Goal: Task Accomplishment & Management: Complete application form

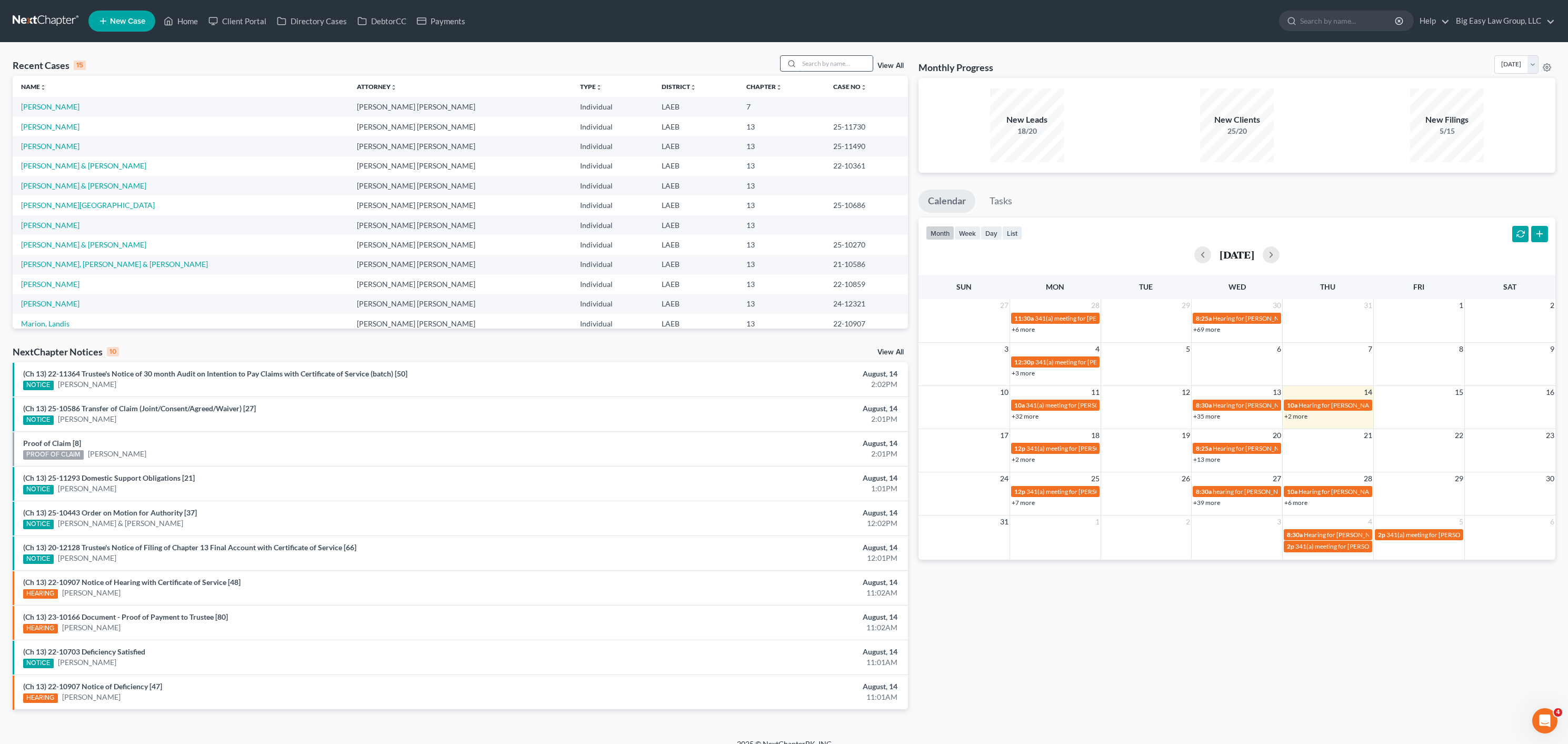
click at [839, 66] on input "search" at bounding box center [836, 63] width 73 height 15
type input "[PERSON_NAME]"
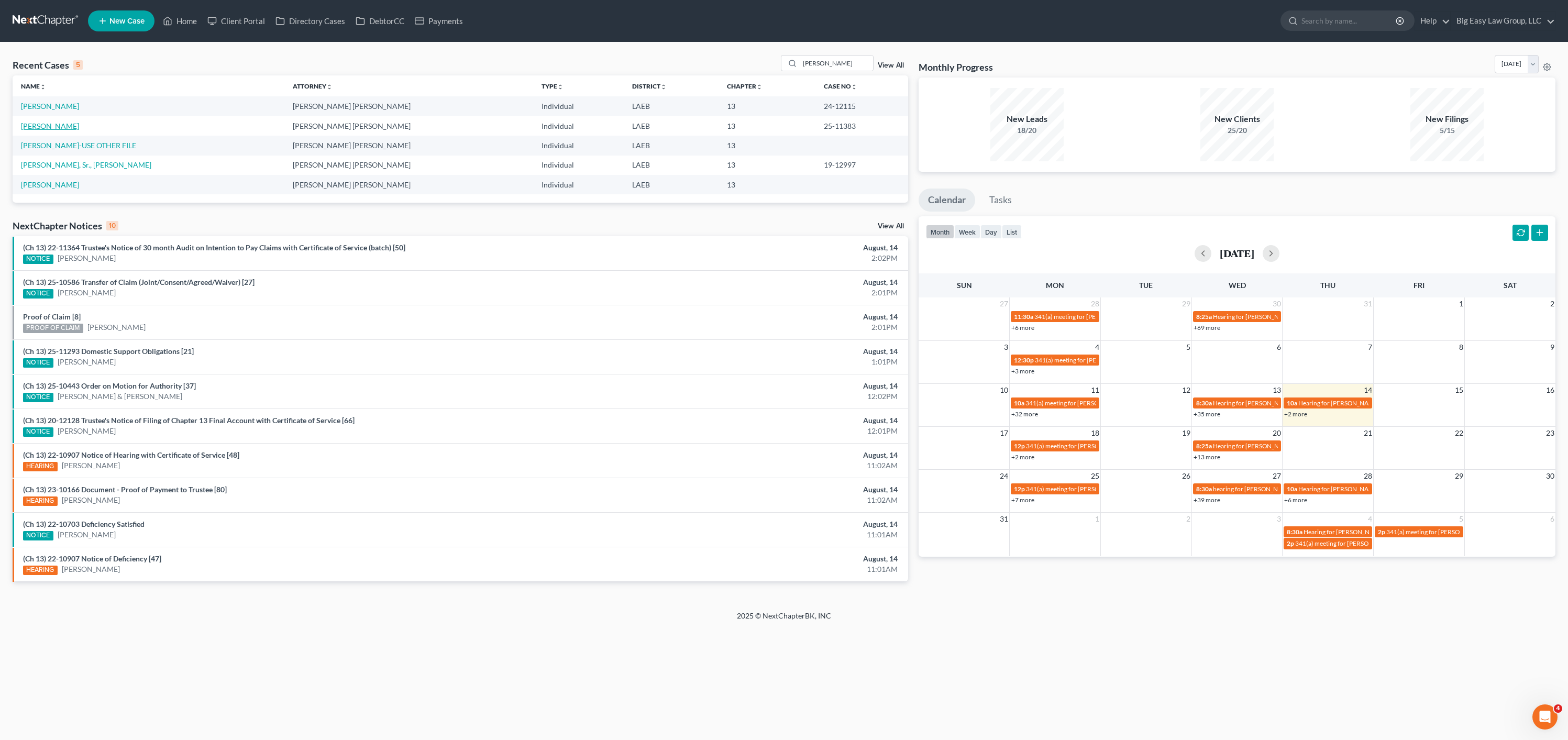
click at [54, 125] on link "[PERSON_NAME]" at bounding box center [50, 126] width 58 height 9
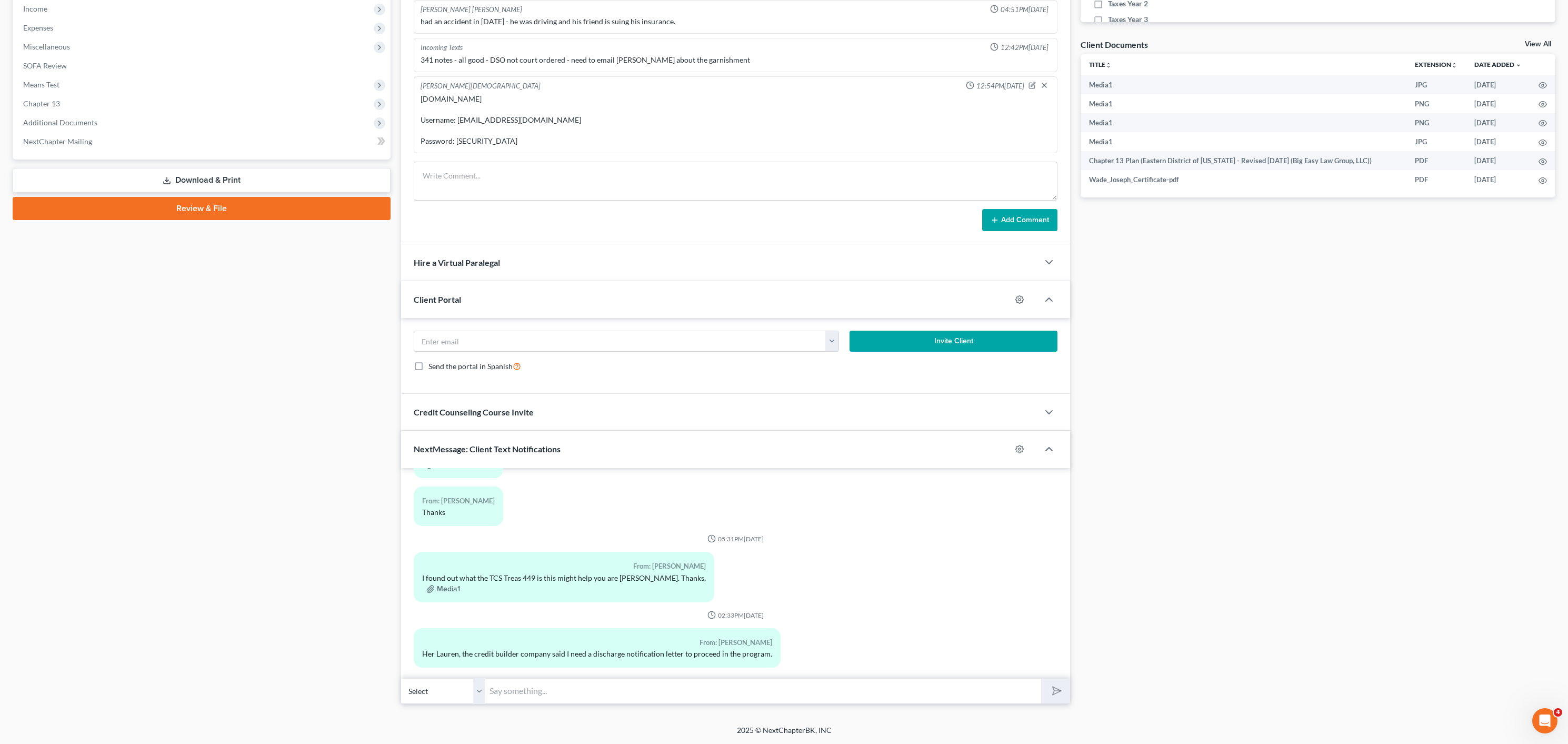
scroll to position [3067, 0]
click at [666, 688] on input "text" at bounding box center [763, 691] width 556 height 26
type input "[PERSON_NAME]: That is for when the case is completed! The discharge comes at t…"
click at [1041, 679] on button "submit" at bounding box center [1055, 691] width 29 height 24
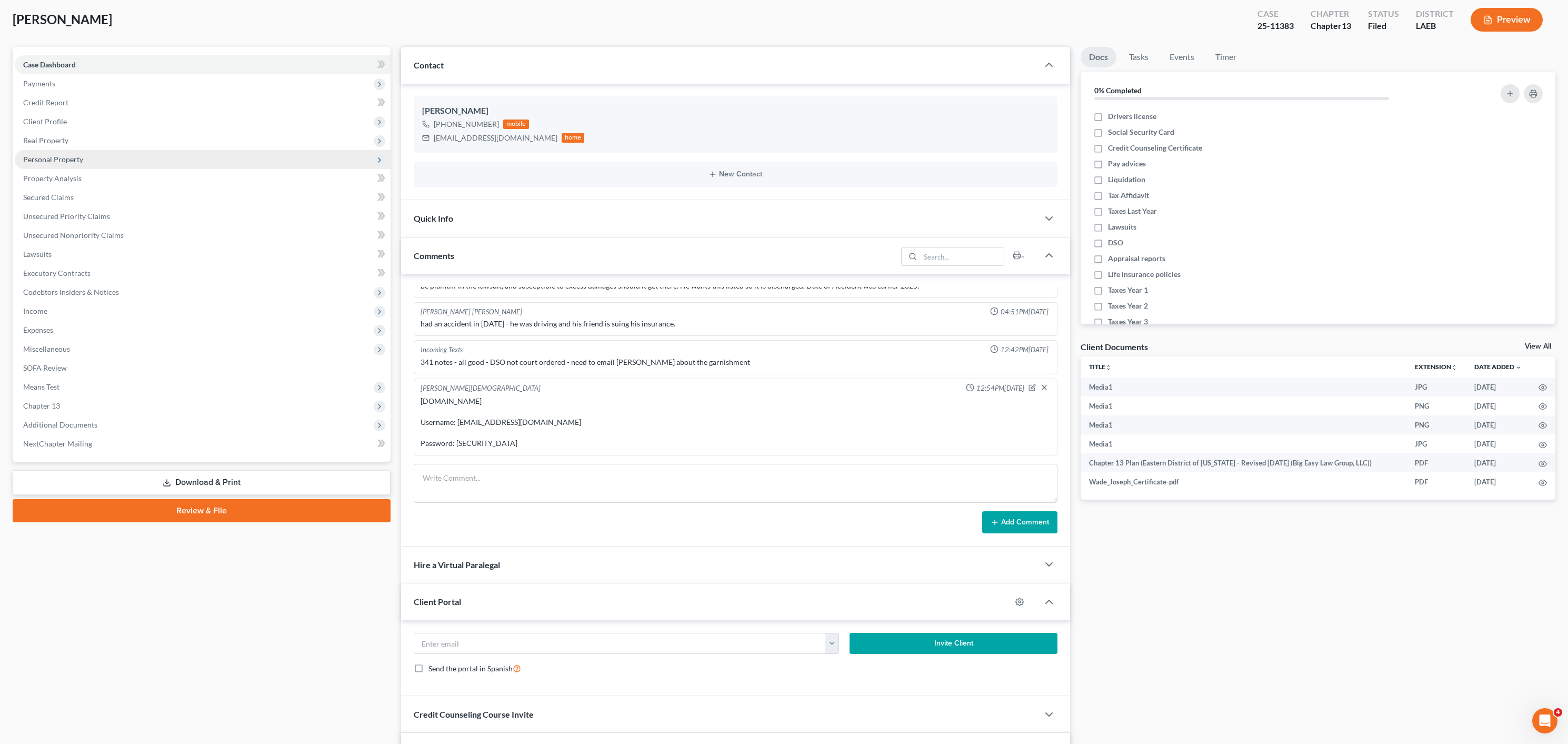
scroll to position [0, 0]
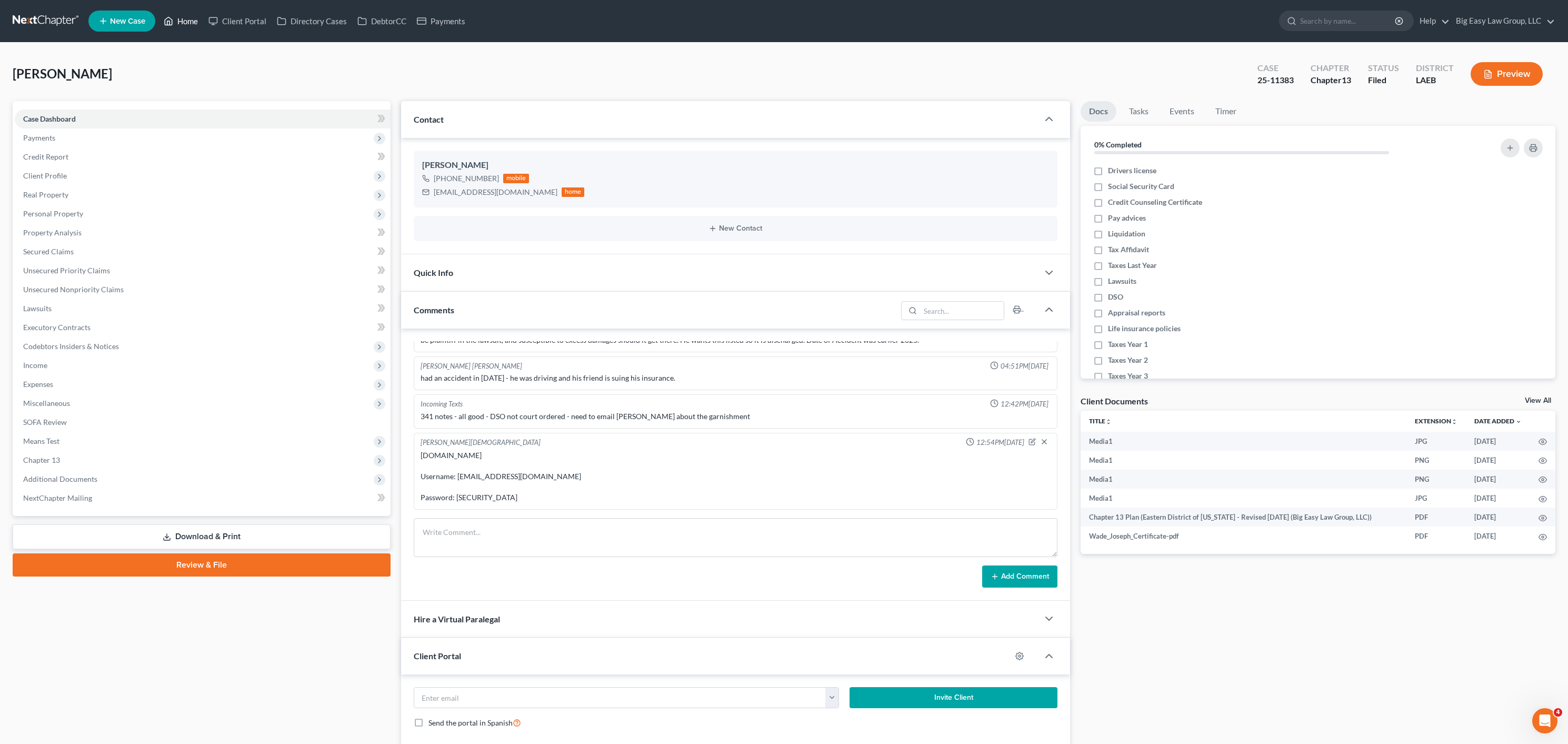
click at [184, 18] on link "Home" at bounding box center [180, 21] width 45 height 19
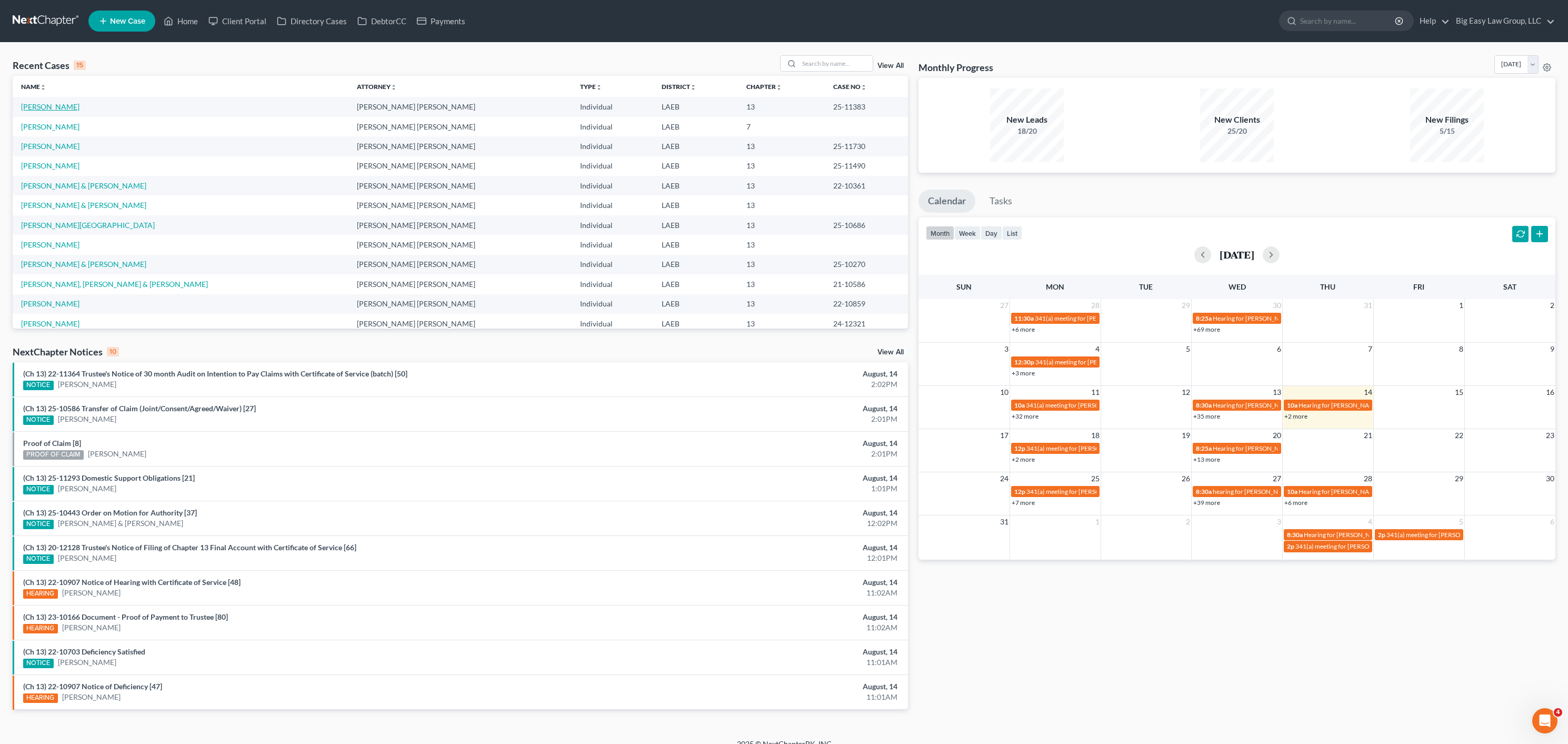
click at [40, 108] on link "[PERSON_NAME]" at bounding box center [50, 106] width 59 height 9
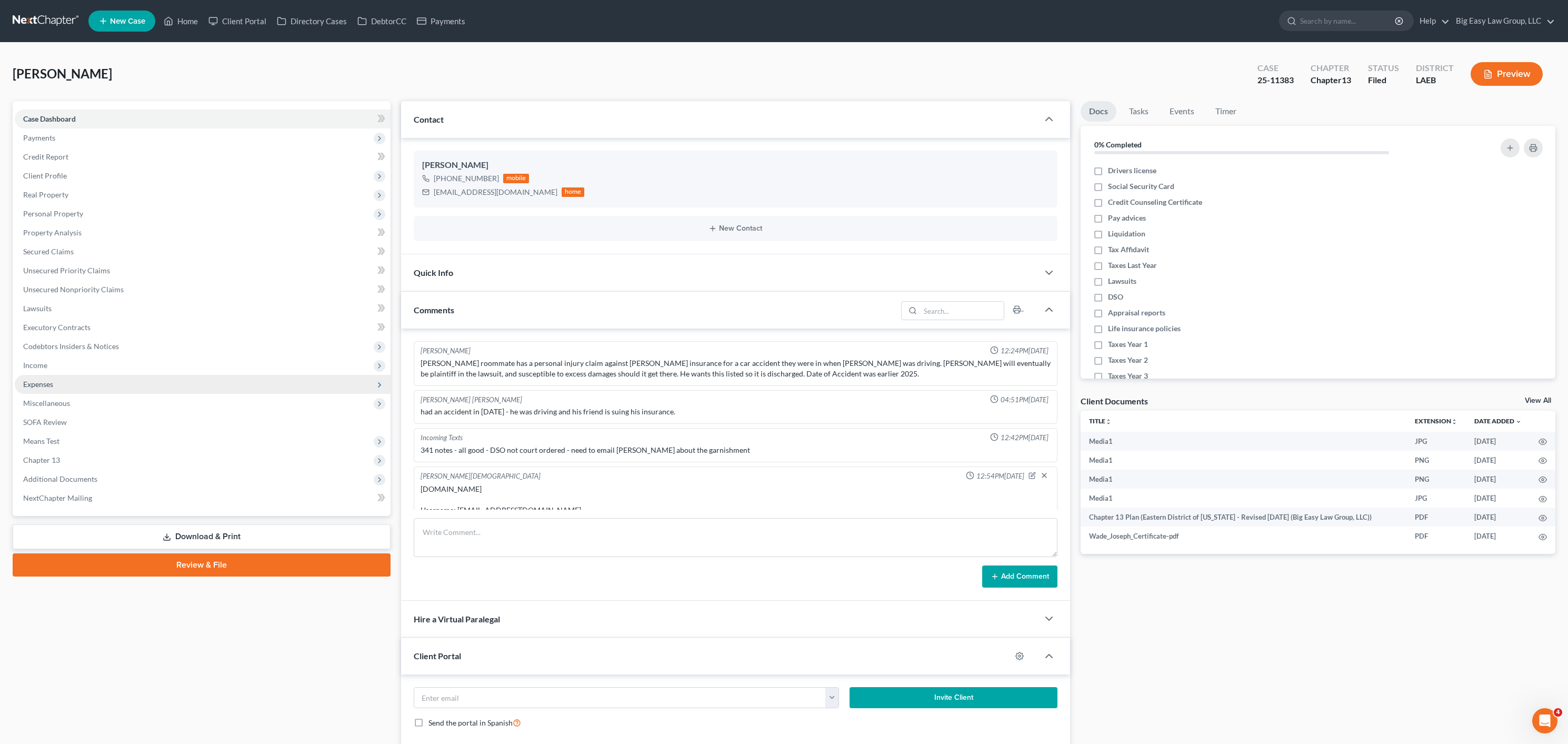
scroll to position [34, 0]
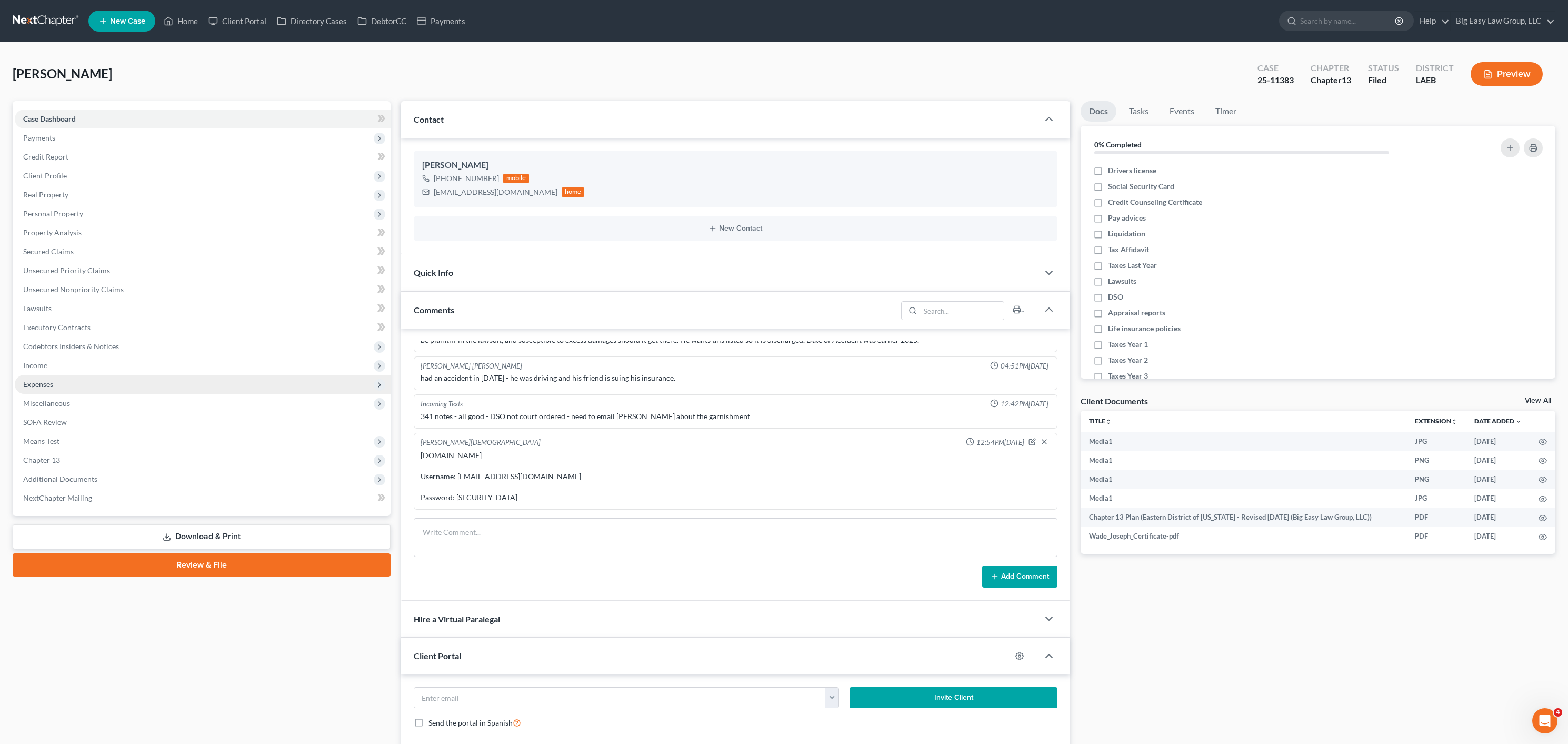
click at [50, 379] on span "Expenses" at bounding box center [38, 384] width 30 height 9
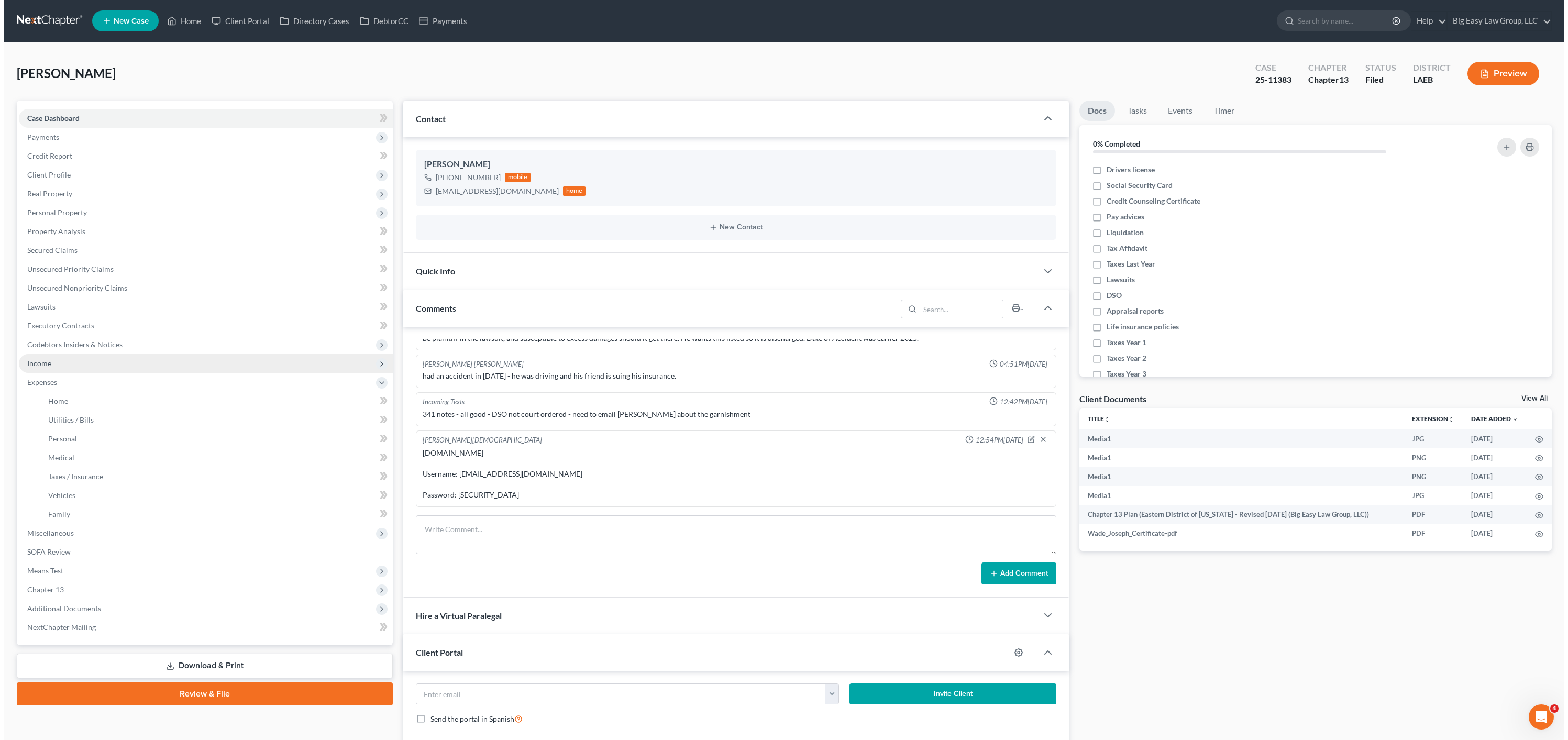
scroll to position [3099, 0]
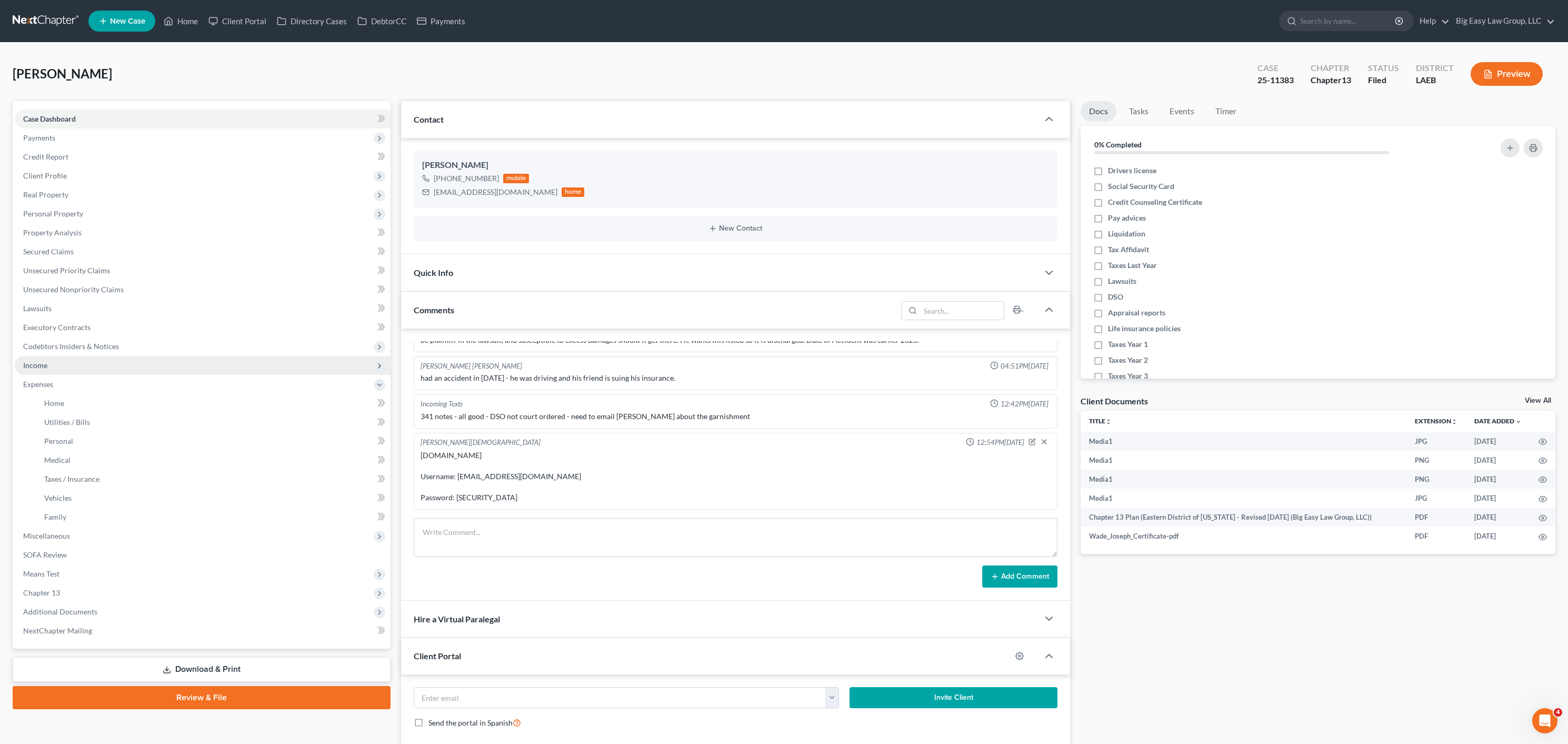
click at [54, 373] on span "Income" at bounding box center [203, 365] width 376 height 19
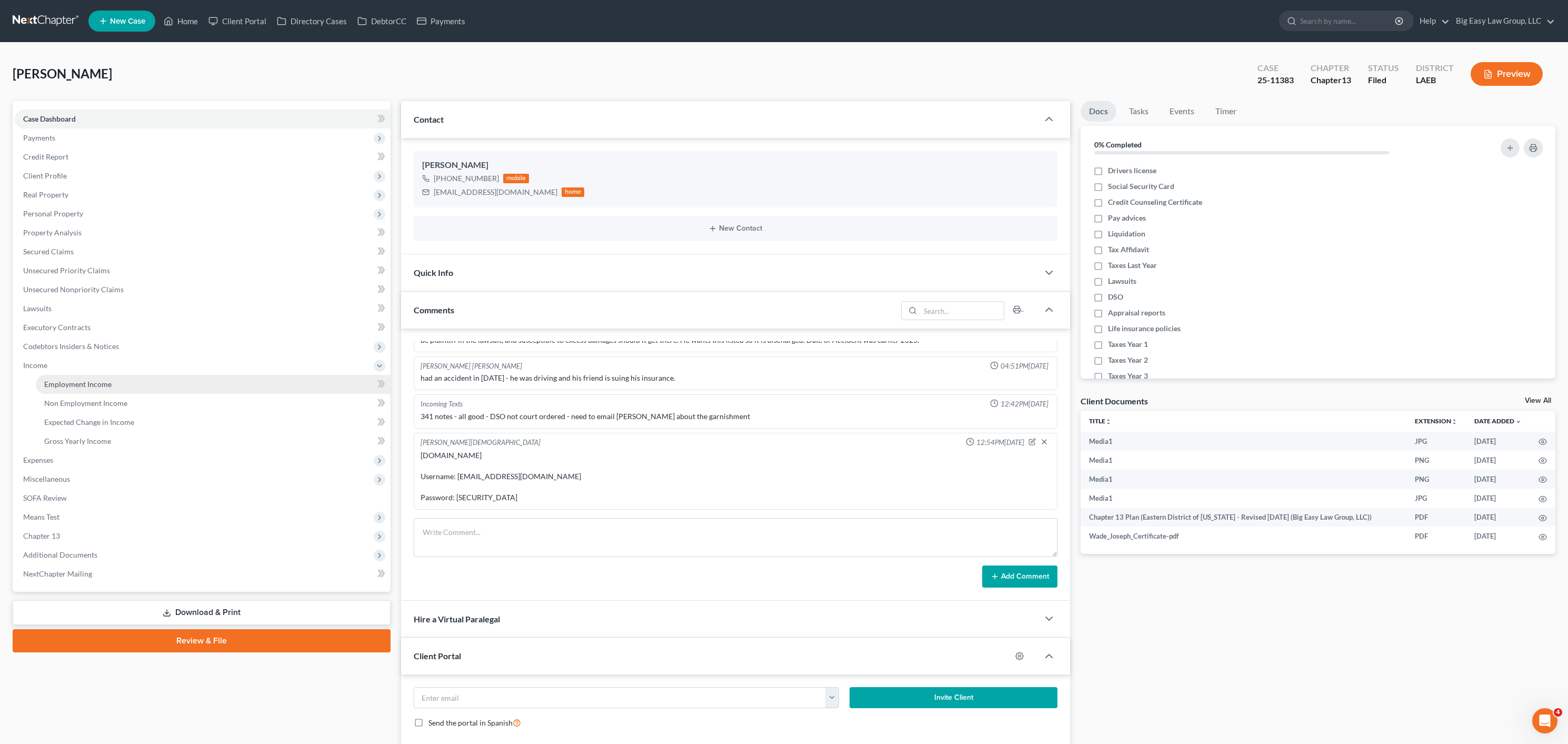
click at [84, 382] on span "Employment Income" at bounding box center [78, 384] width 67 height 9
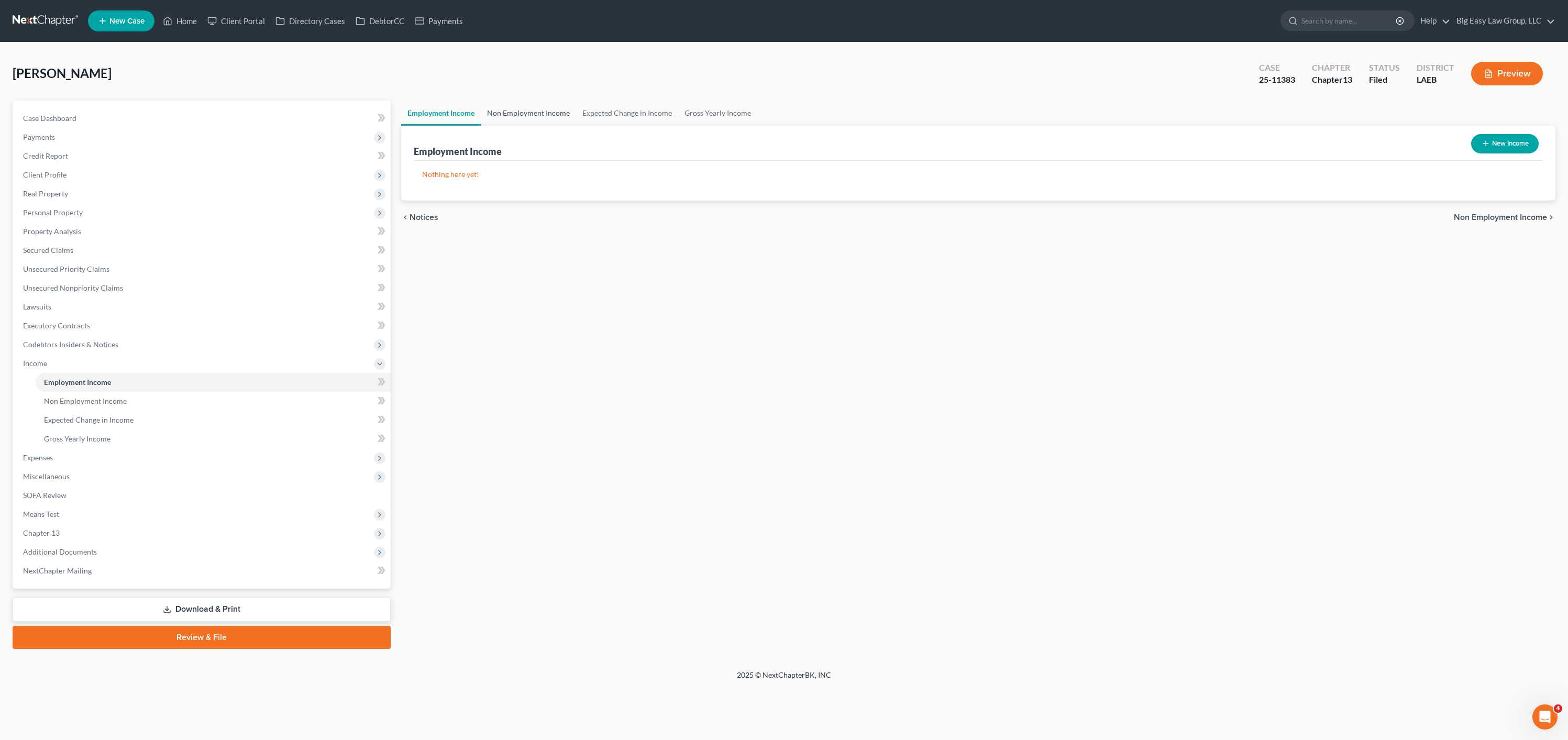
click at [540, 108] on link "Non Employment Income" at bounding box center [528, 113] width 96 height 25
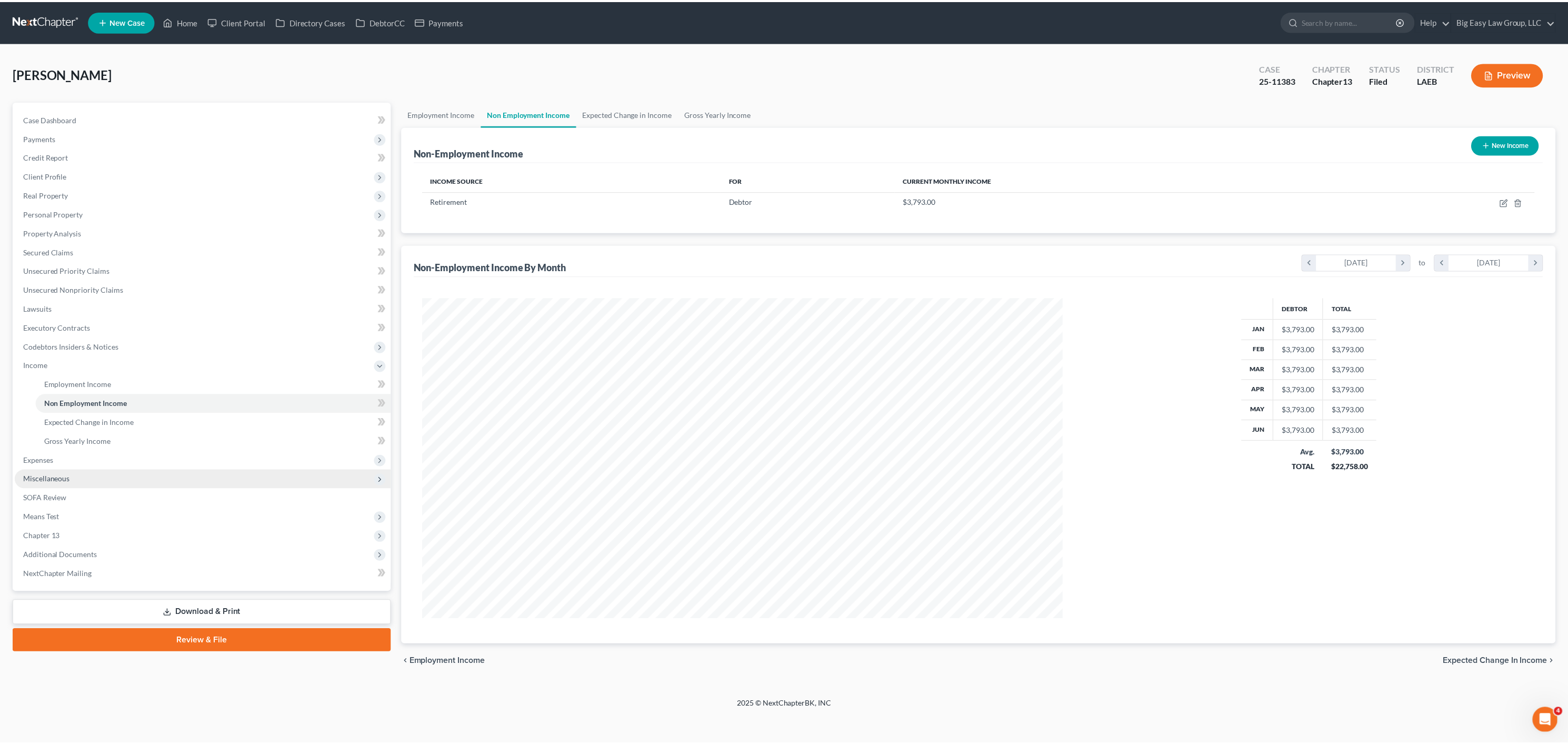
scroll to position [322, 664]
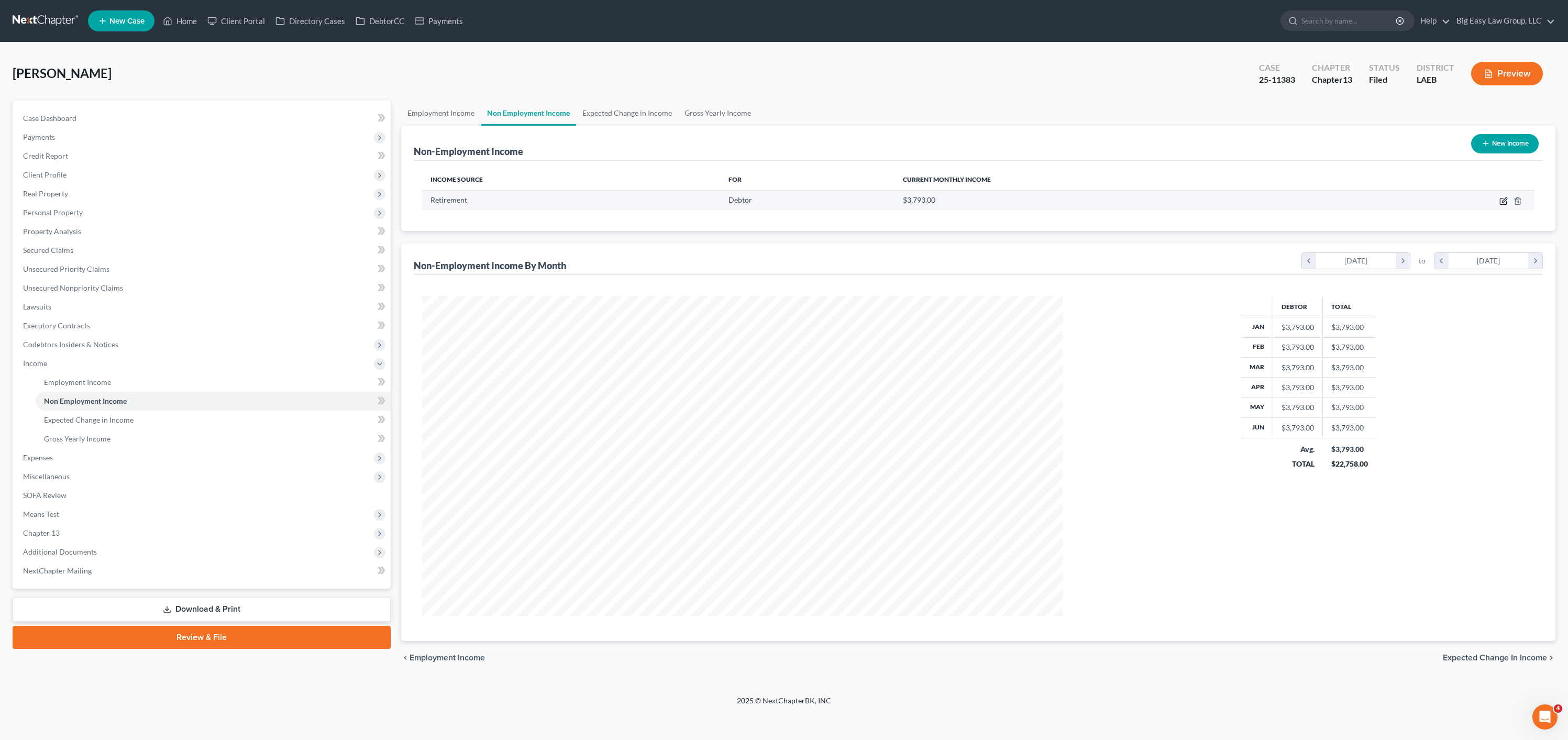
click at [1502, 200] on icon "button" at bounding box center [1503, 201] width 9 height 9
select select "3"
select select "0"
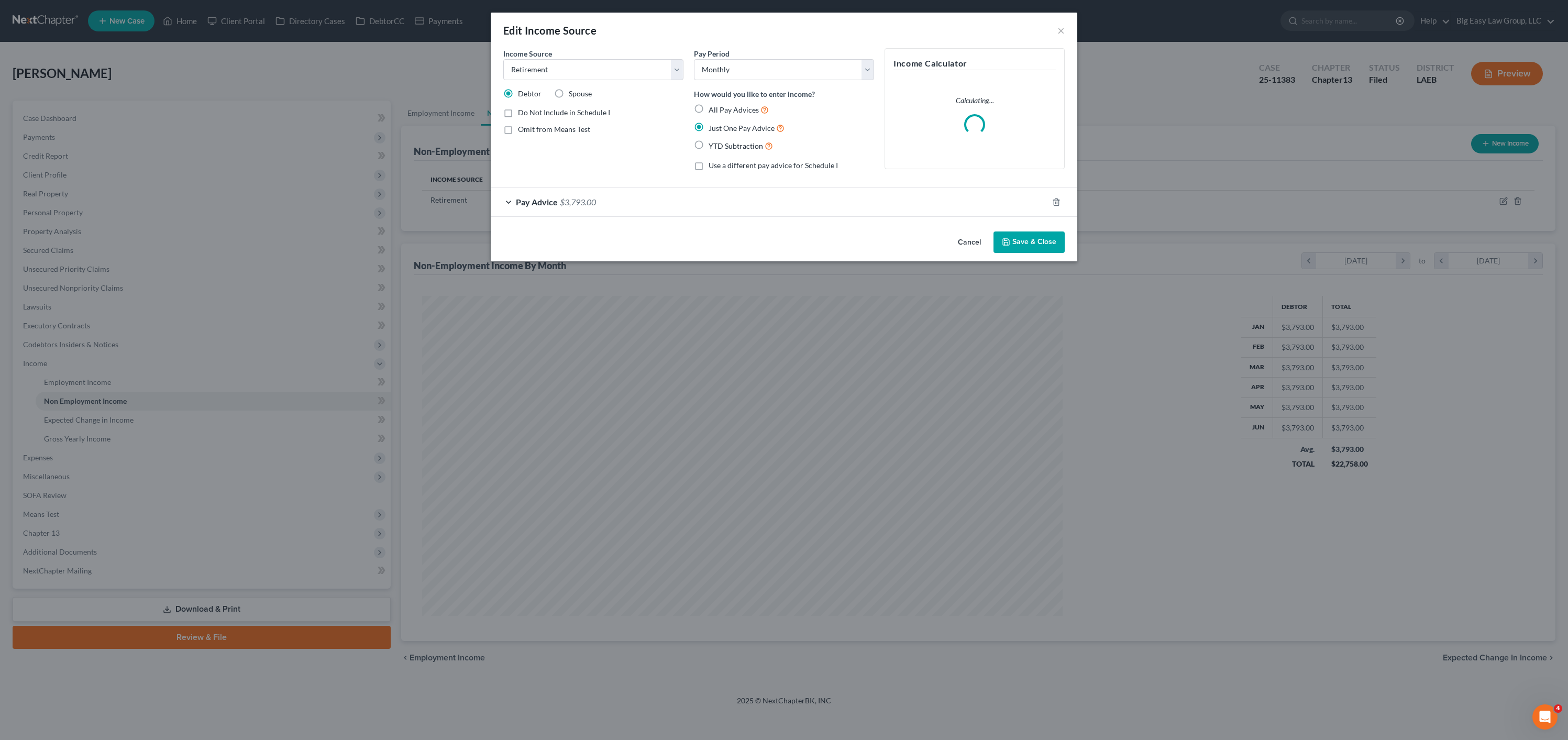
click at [609, 225] on div "Income Source * Select Unemployment Disability (from employer) Pension Retireme…" at bounding box center [784, 138] width 587 height 179
drag, startPoint x: 626, startPoint y: 205, endPoint x: 632, endPoint y: 208, distance: 6.7
click at [626, 205] on div "Pay Advice $3,793.00" at bounding box center [769, 202] width 557 height 28
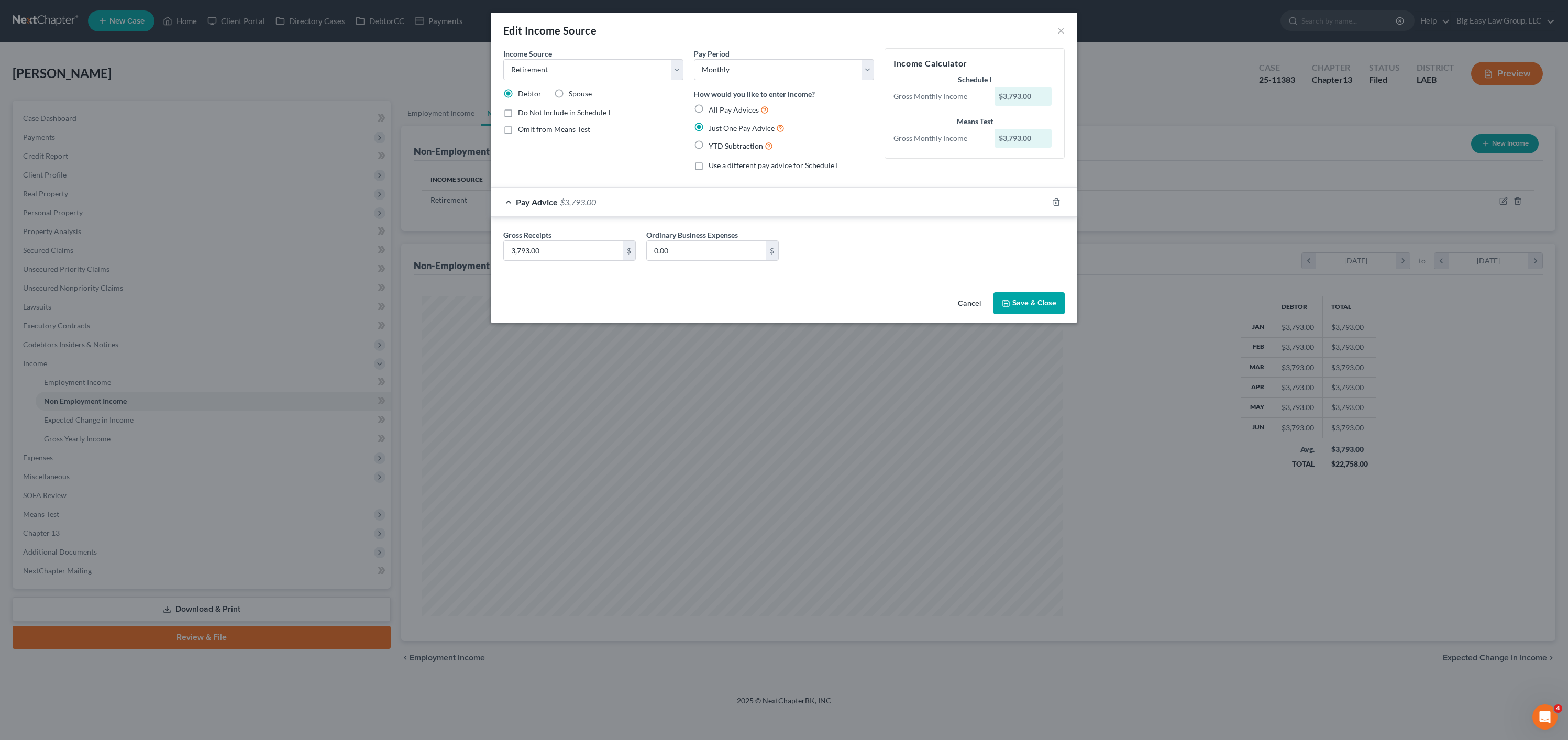
click at [1021, 299] on button "Save & Close" at bounding box center [1029, 303] width 71 height 22
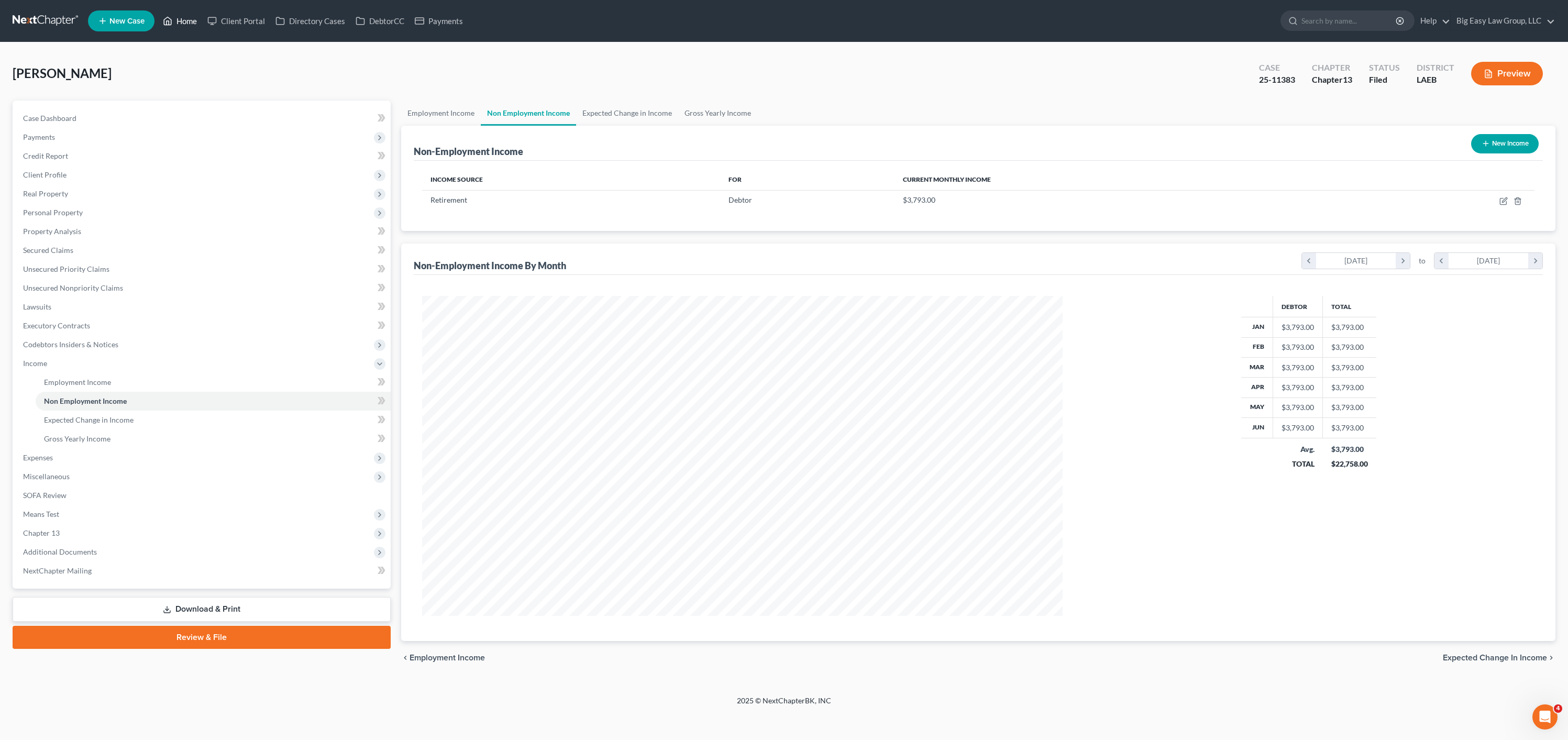
click at [178, 19] on link "Home" at bounding box center [180, 21] width 44 height 19
